Goal: Task Accomplishment & Management: Use online tool/utility

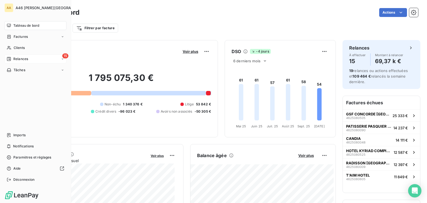
click at [21, 59] on span "Relances" at bounding box center [20, 58] width 15 height 5
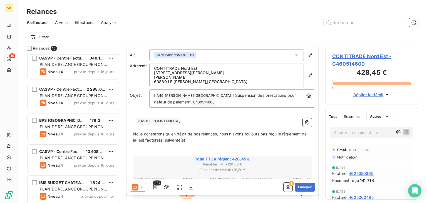
scroll to position [318, 0]
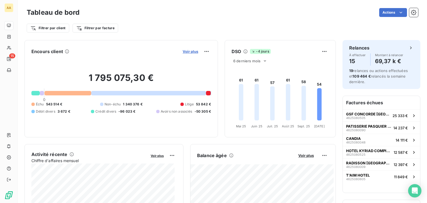
click at [183, 51] on span "Voir plus" at bounding box center [190, 51] width 16 height 4
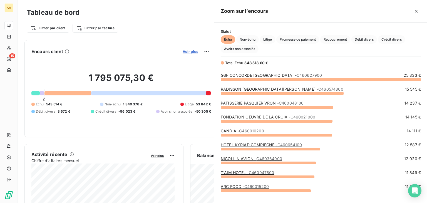
scroll to position [119, 209]
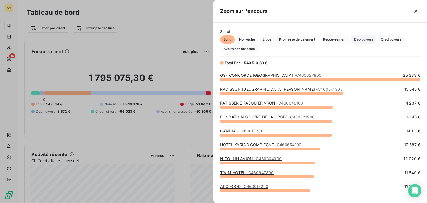
click at [368, 39] on span "Débit divers" at bounding box center [363, 39] width 26 height 8
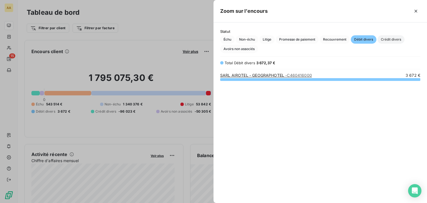
click at [388, 39] on span "Crédit divers" at bounding box center [390, 39] width 27 height 8
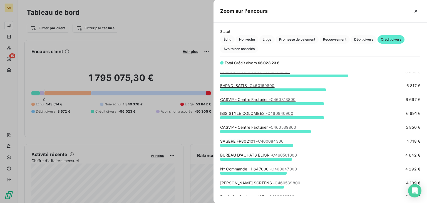
scroll to position [0, 0]
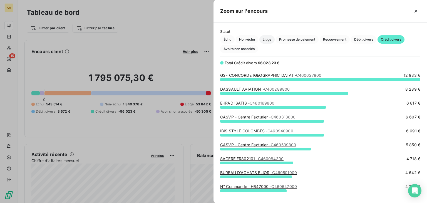
click at [273, 41] on span "Litige" at bounding box center [266, 39] width 15 height 8
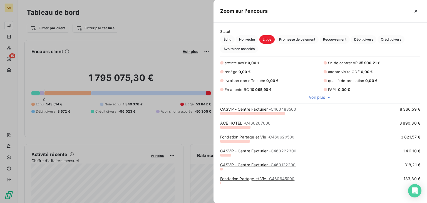
scroll to position [29, 0]
